Goal: Check status: Check status

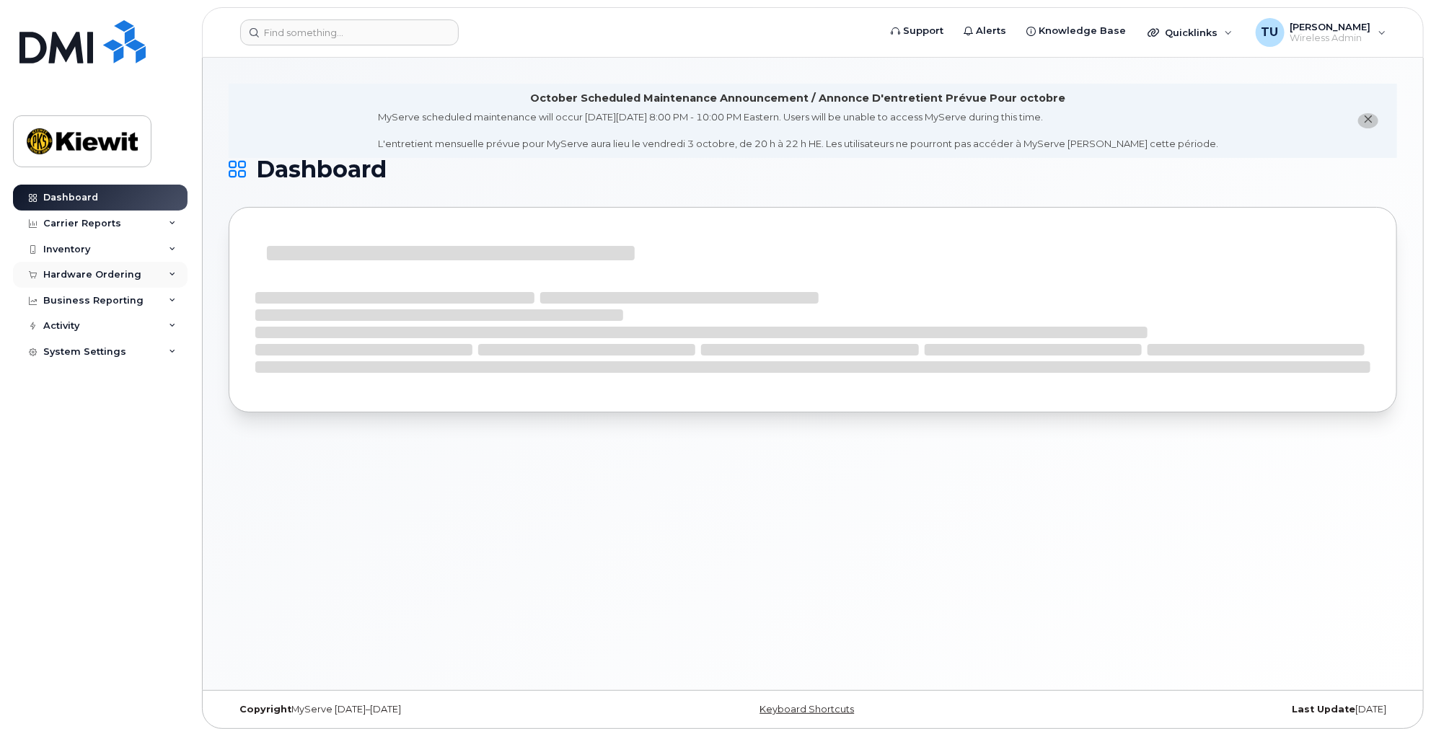
click at [157, 279] on div "Hardware Ordering" at bounding box center [100, 275] width 175 height 26
click at [99, 328] on link "Orders" at bounding box center [112, 328] width 149 height 27
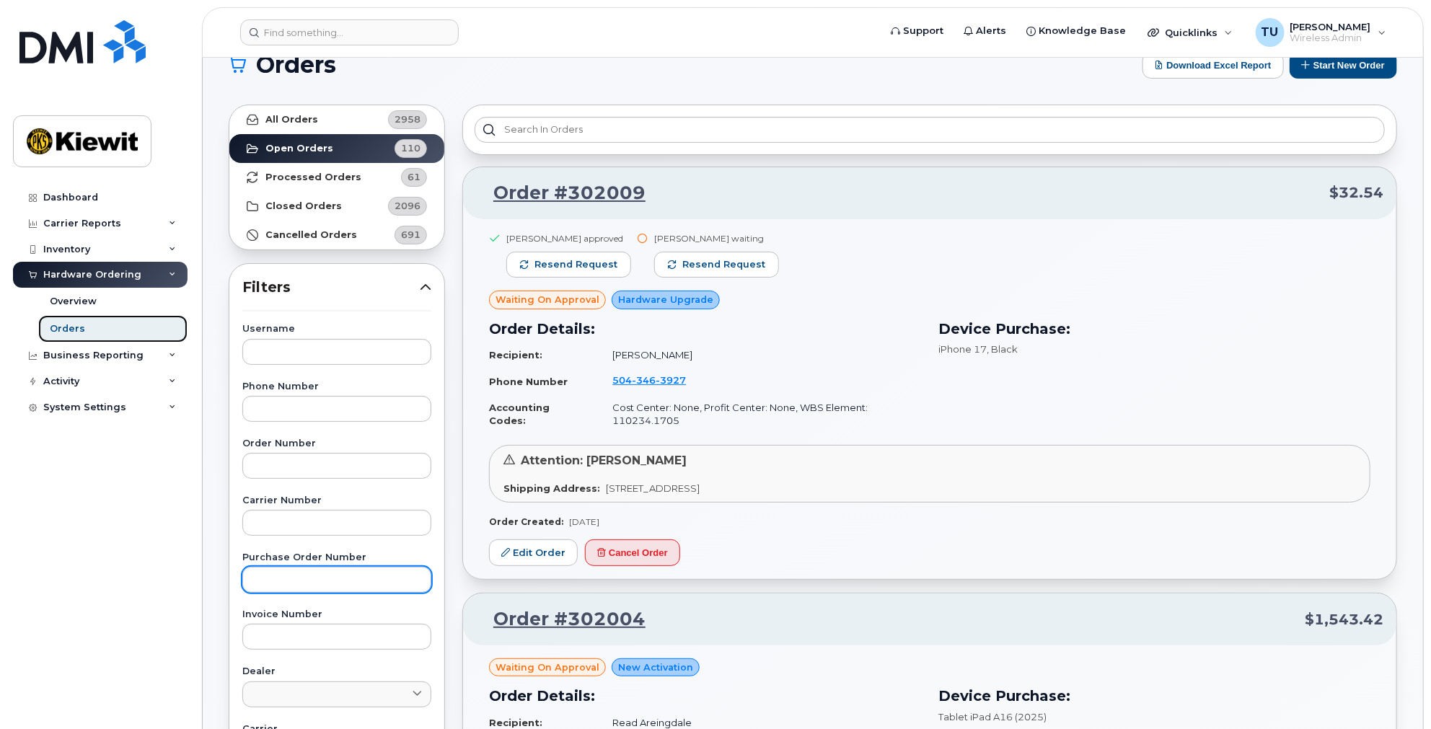
scroll to position [400, 0]
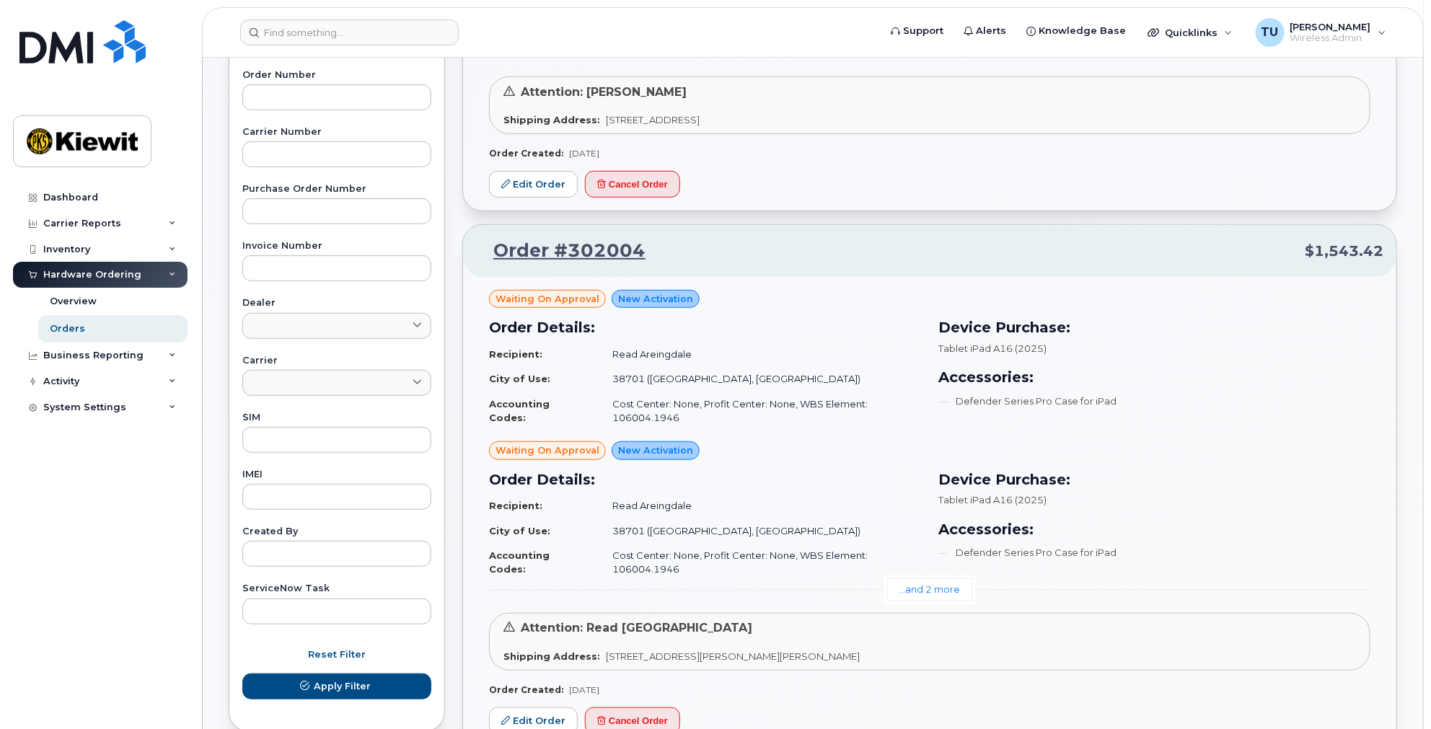
click at [314, 595] on div "ServiceNow Task" at bounding box center [336, 604] width 189 height 40
click at [346, 535] on label "Created By" at bounding box center [336, 531] width 189 height 9
click at [346, 557] on input "text" at bounding box center [336, 554] width 189 height 26
type input "tim unger"
click at [242, 674] on button "Apply Filter" at bounding box center [336, 687] width 189 height 26
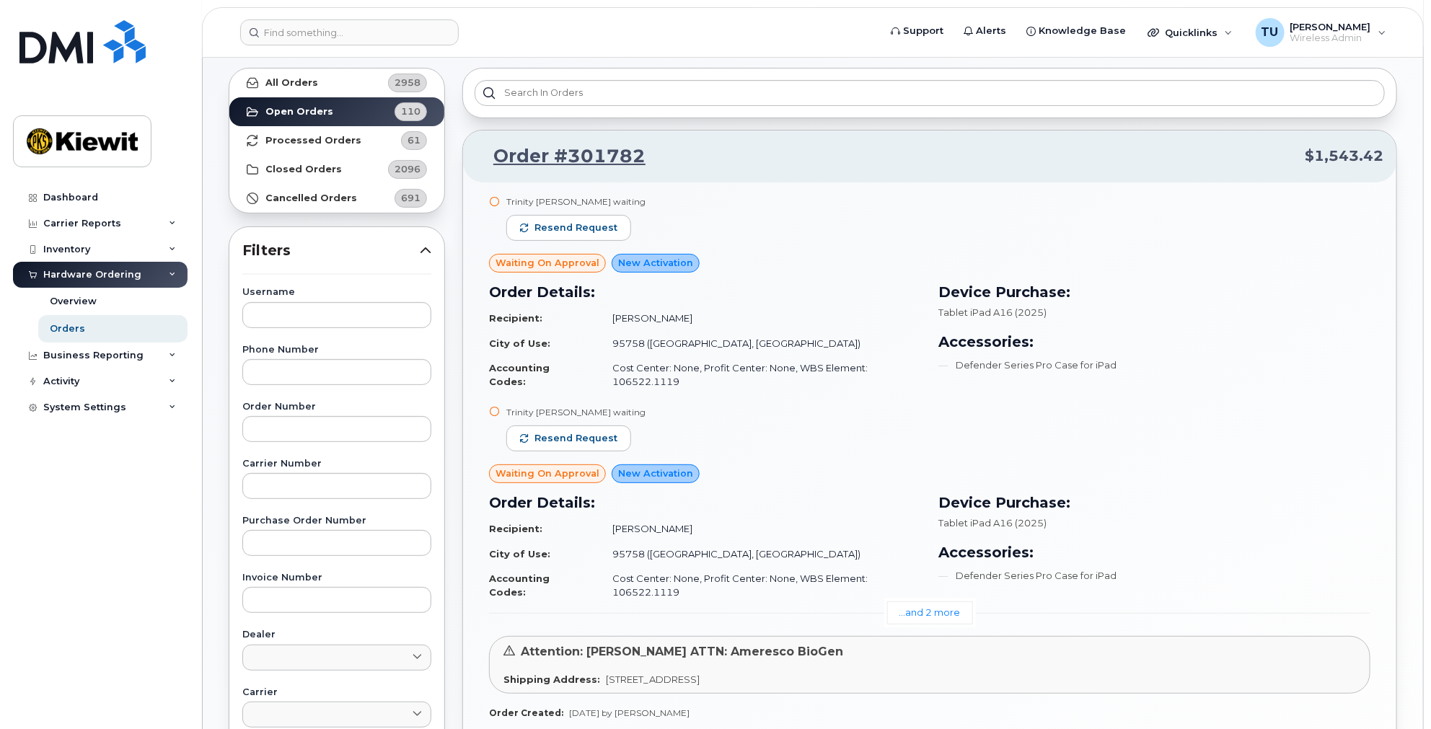
scroll to position [160, 0]
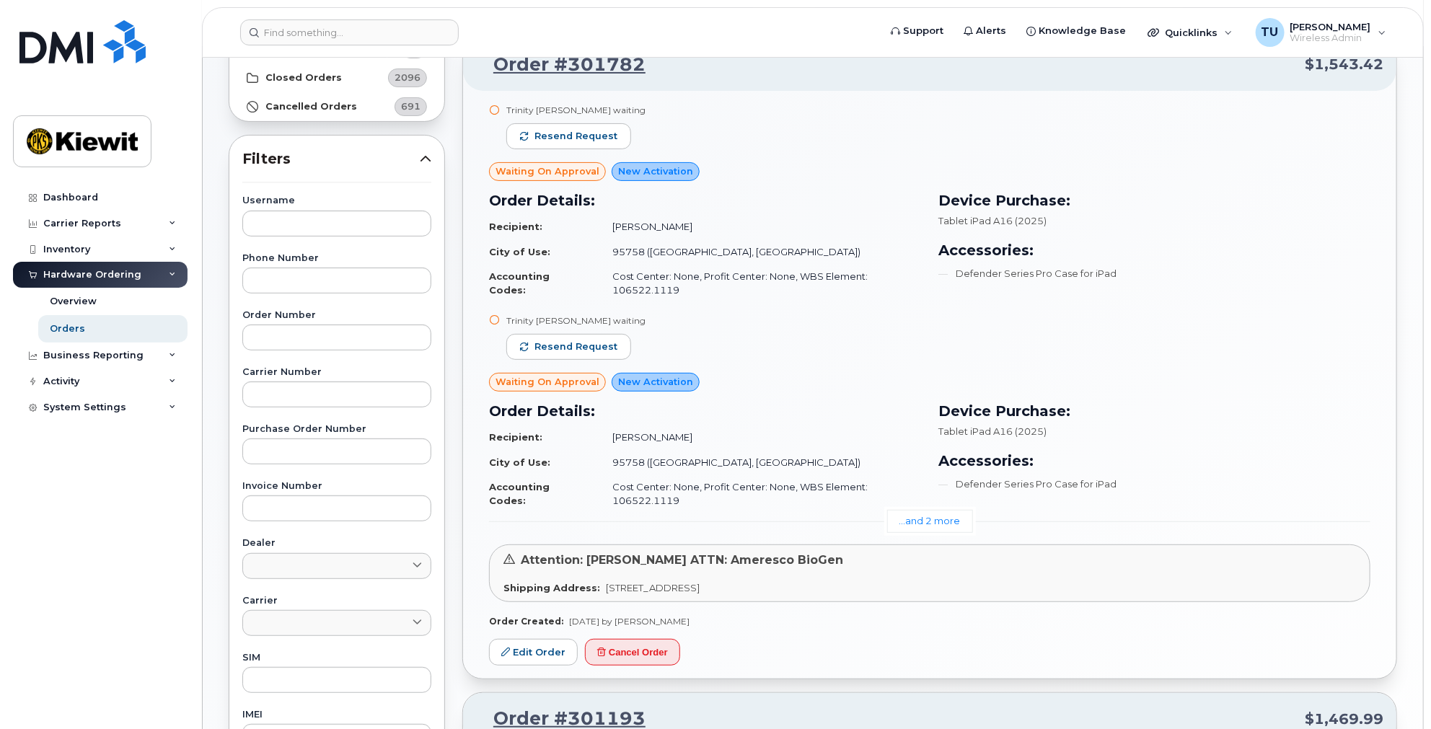
click at [945, 535] on div "Trinity Corcoran waiting Resend request Waiting On Approval New Activation Orde…" at bounding box center [929, 366] width 881 height 524
click at [940, 529] on link "...and 2 more" at bounding box center [930, 521] width 86 height 22
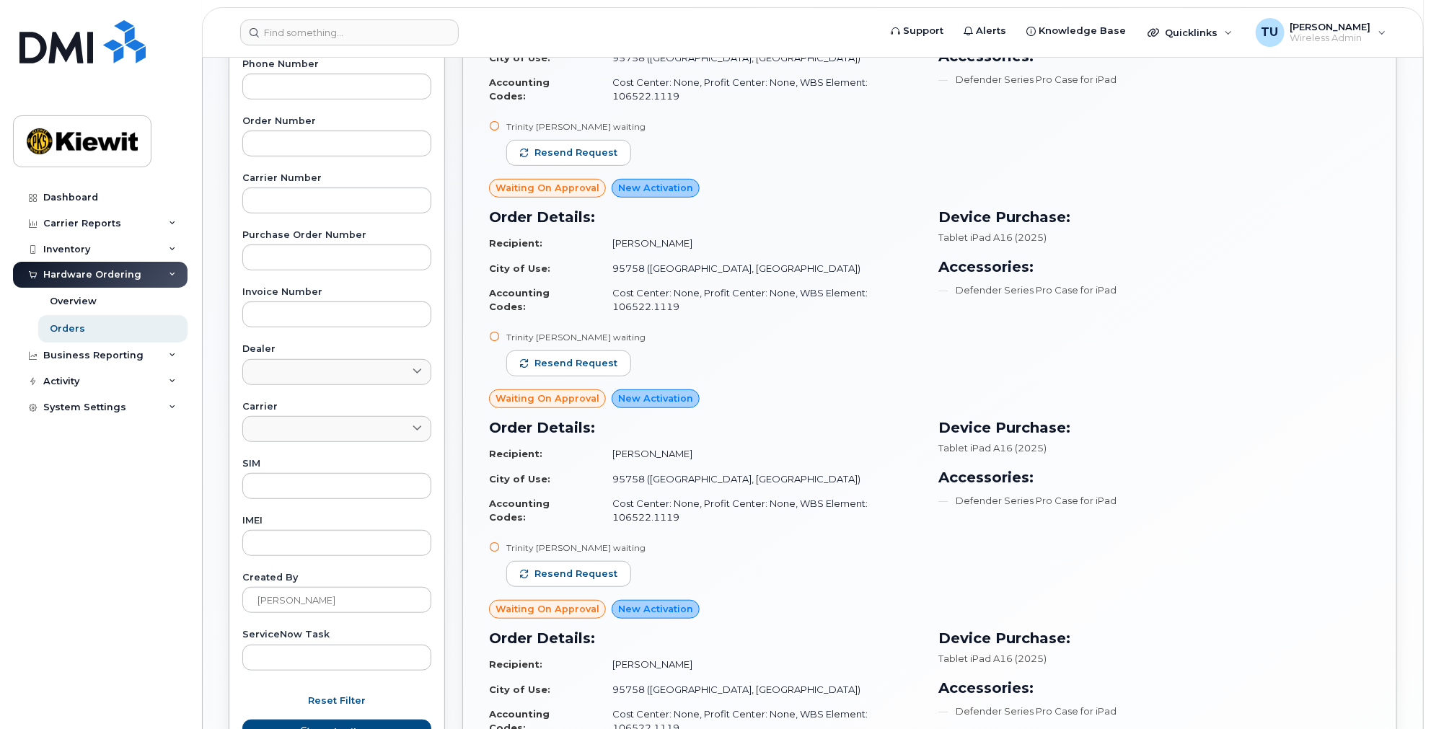
scroll to position [240, 0]
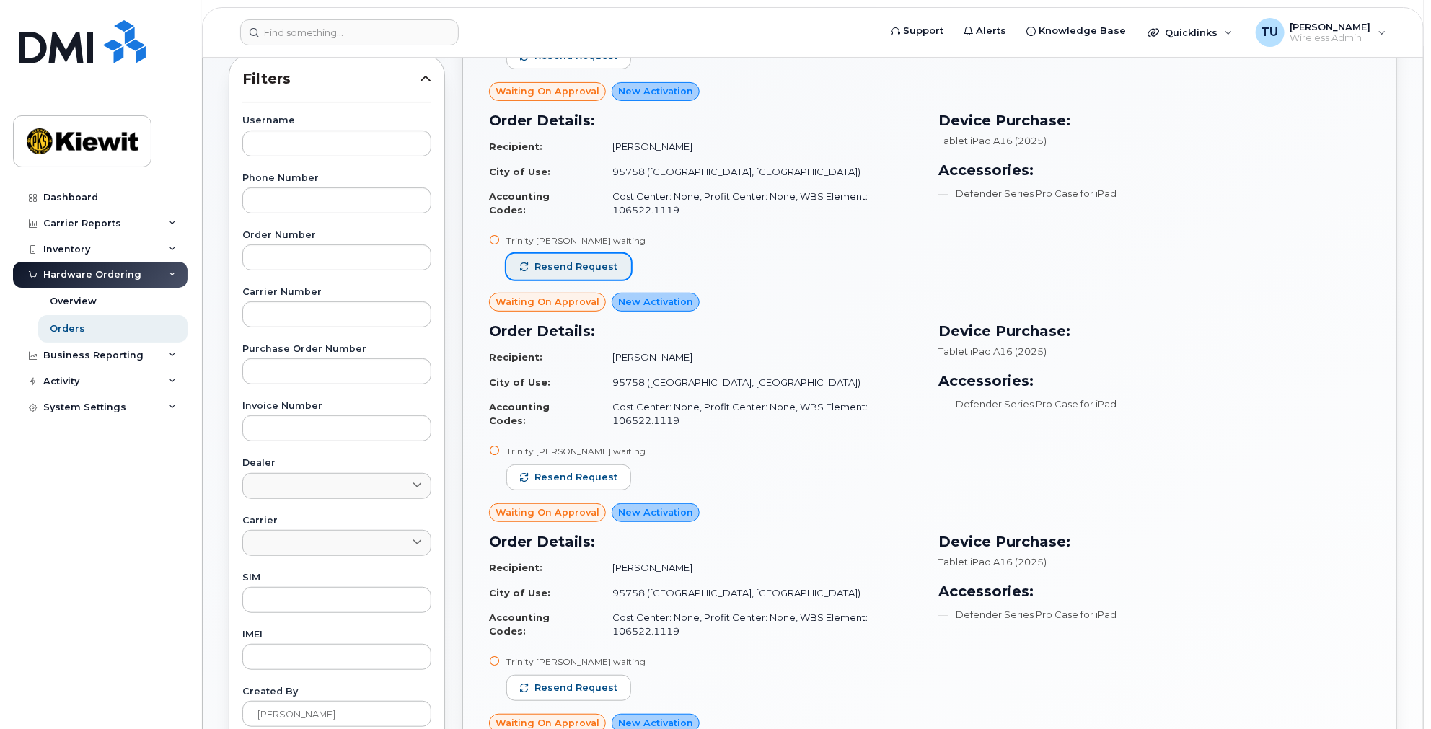
click at [586, 267] on span "Resend request" at bounding box center [575, 266] width 83 height 13
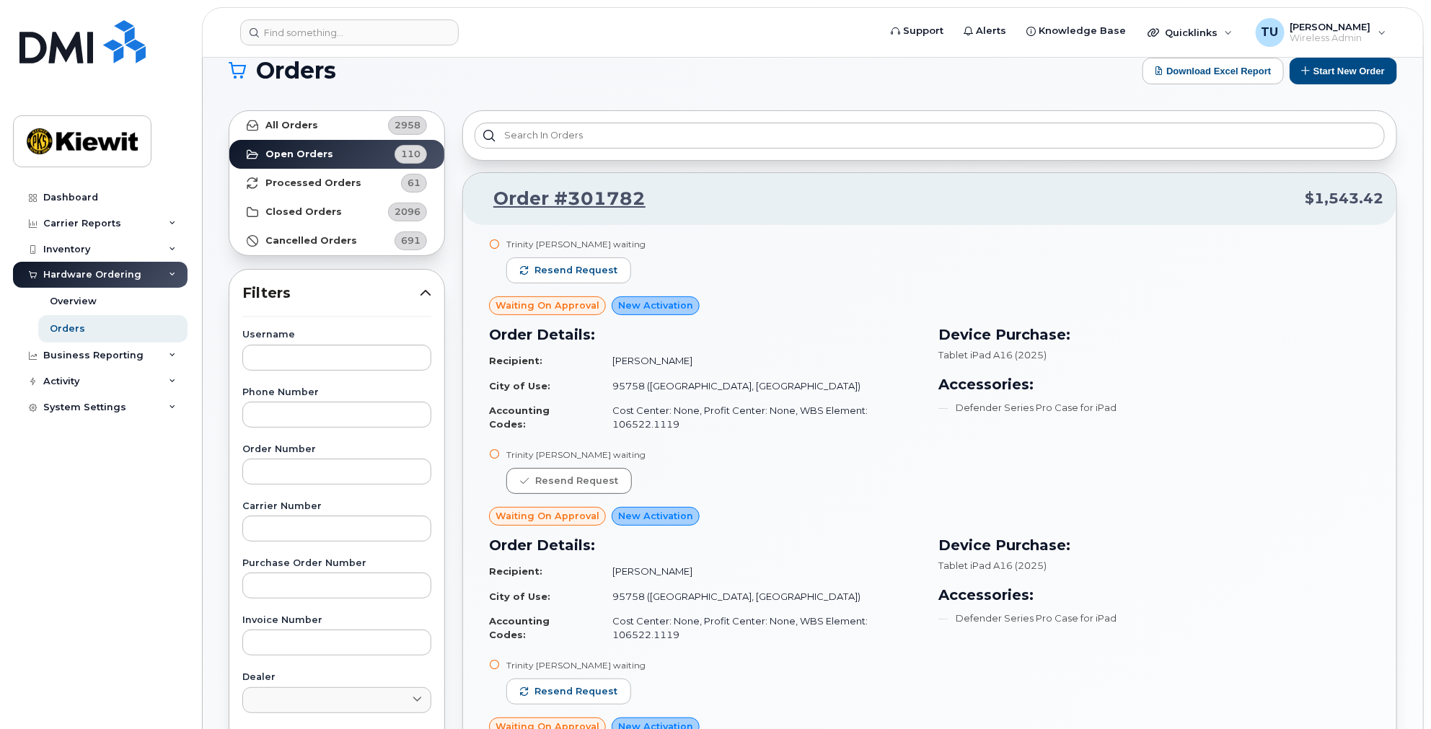
scroll to position [0, 0]
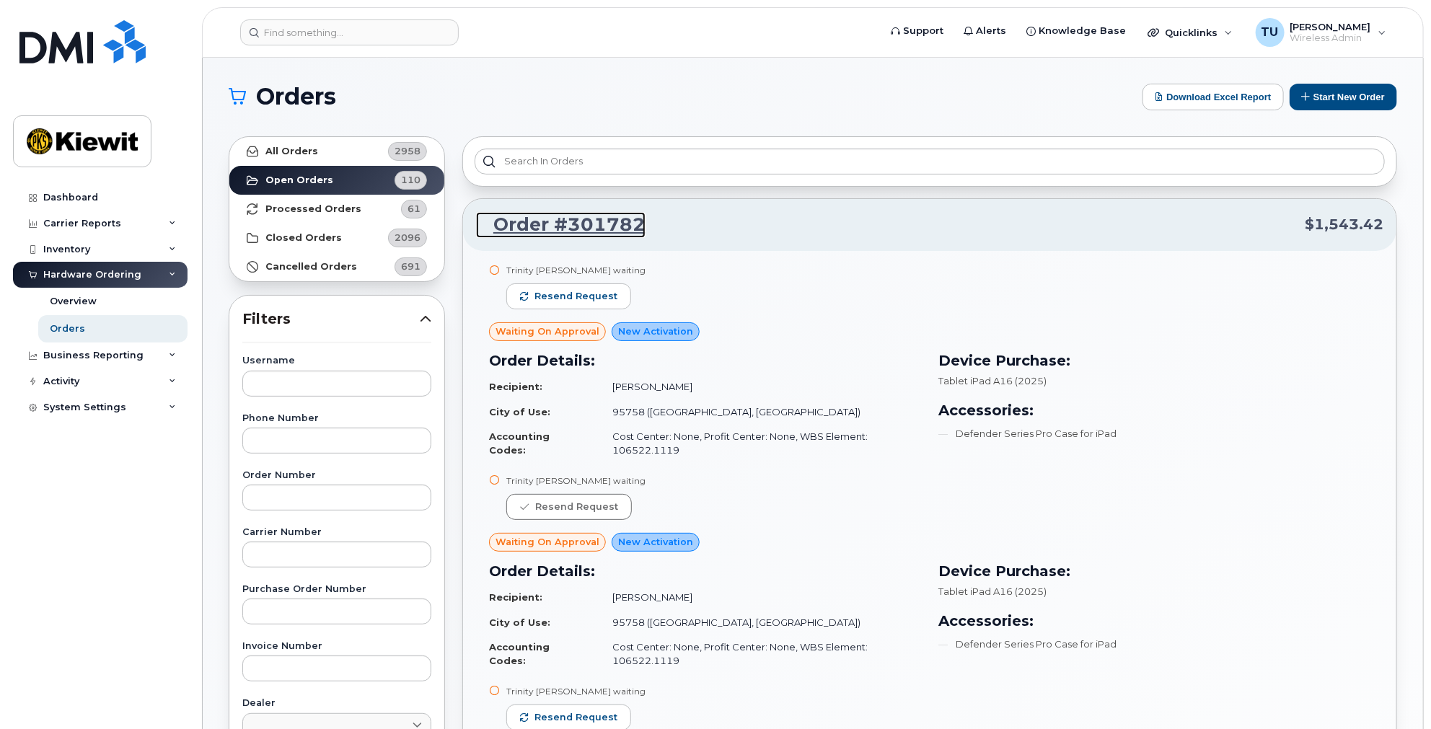
click at [609, 233] on link "Order #301782" at bounding box center [560, 225] width 169 height 26
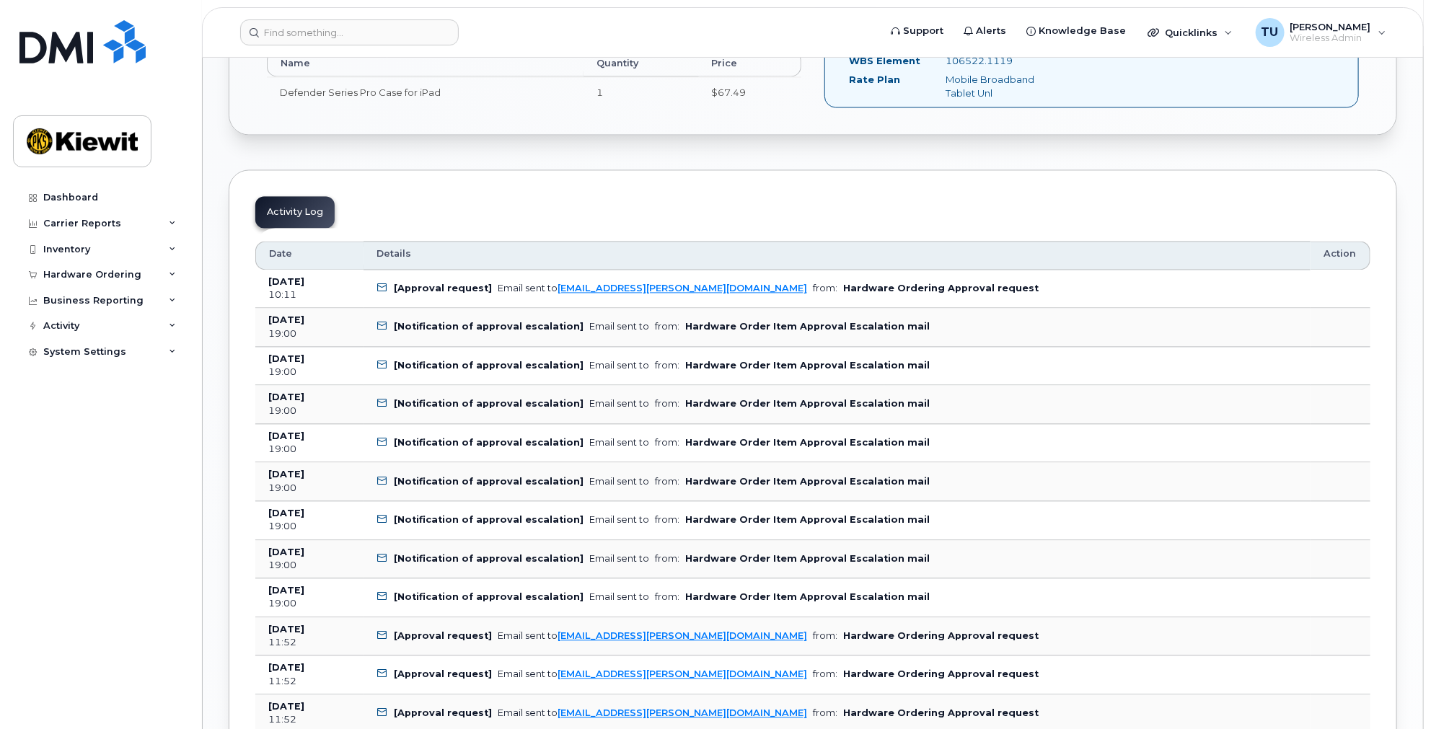
scroll to position [1603, 0]
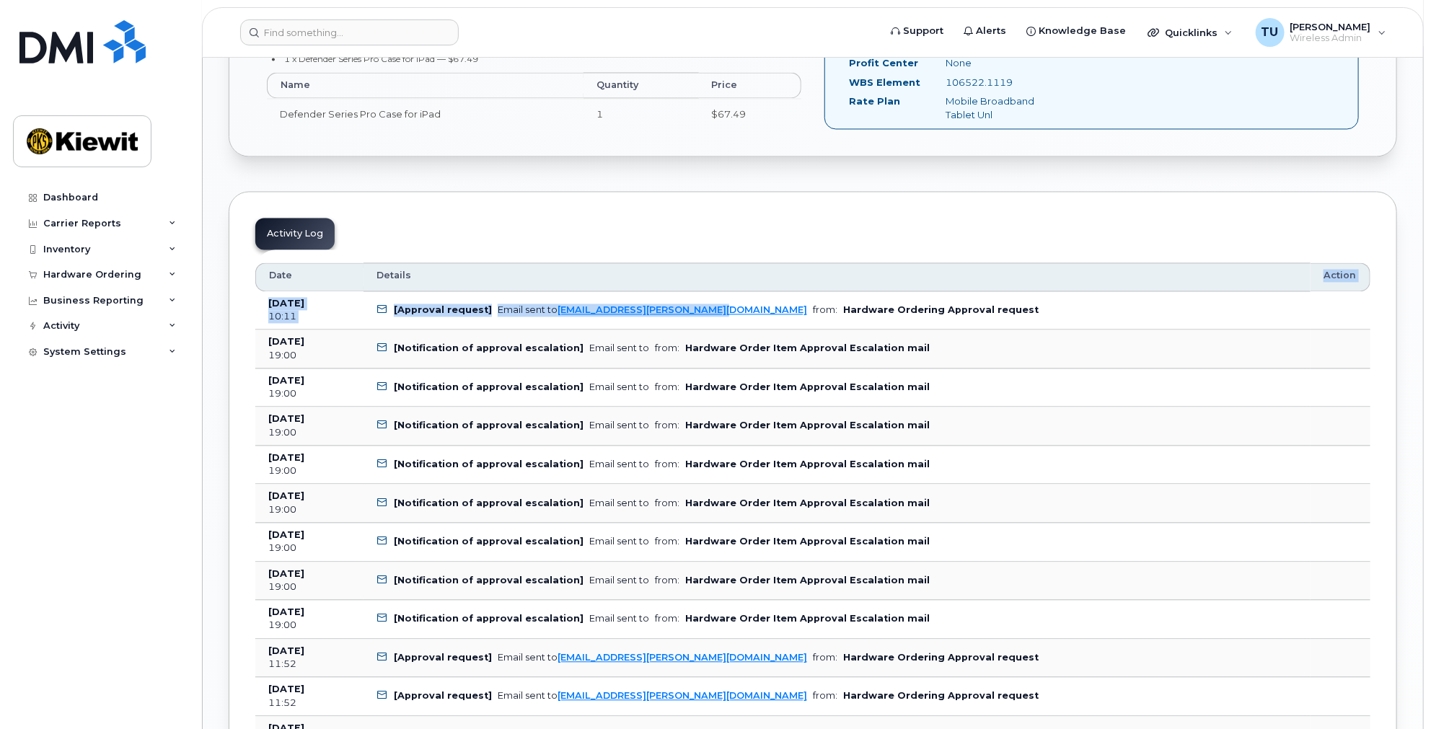
drag, startPoint x: 738, startPoint y: 312, endPoint x: 659, endPoint y: 264, distance: 92.3
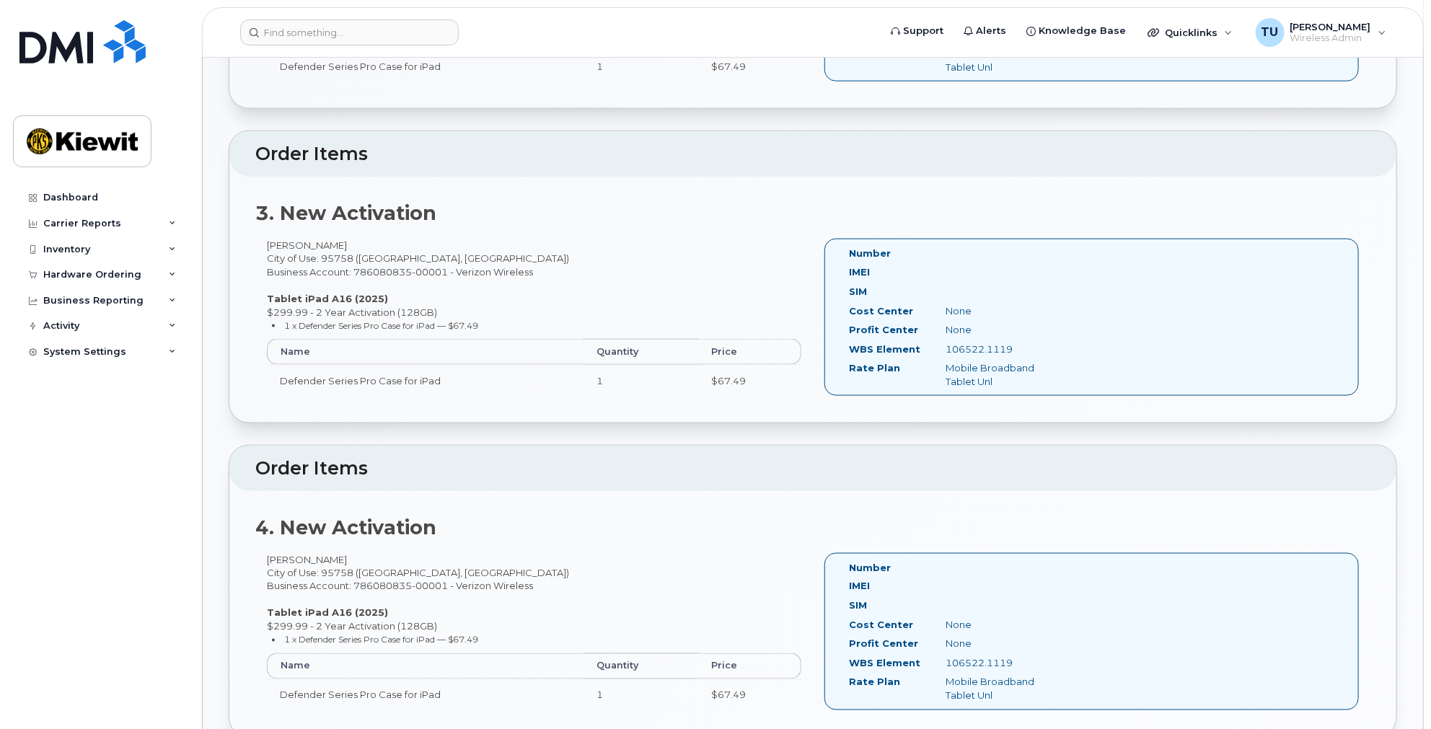
scroll to position [1202, 0]
